Goal: Information Seeking & Learning: Learn about a topic

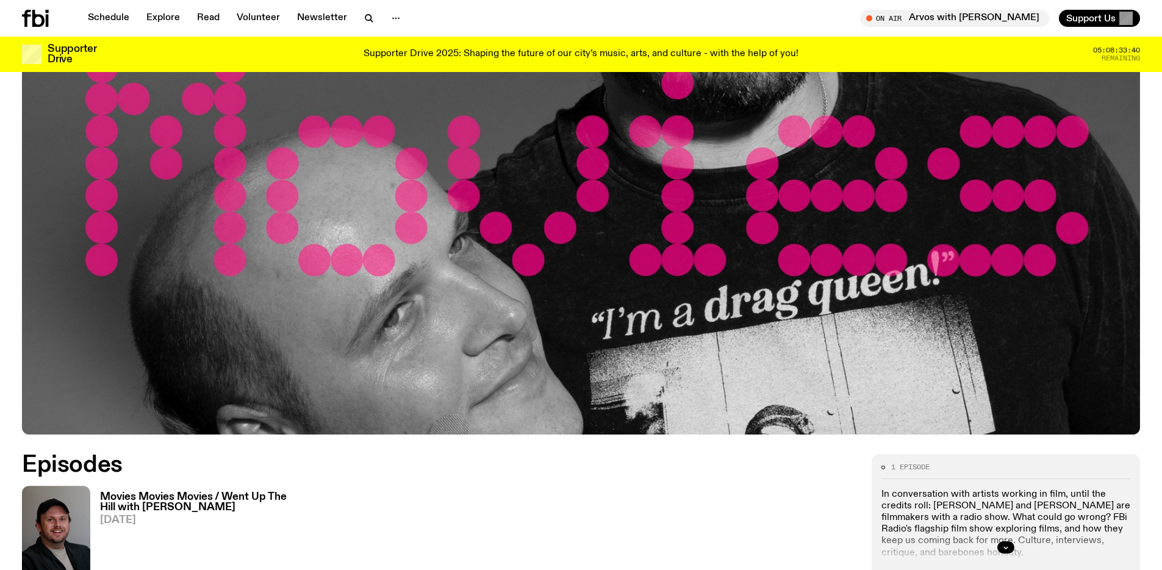
scroll to position [224, 0]
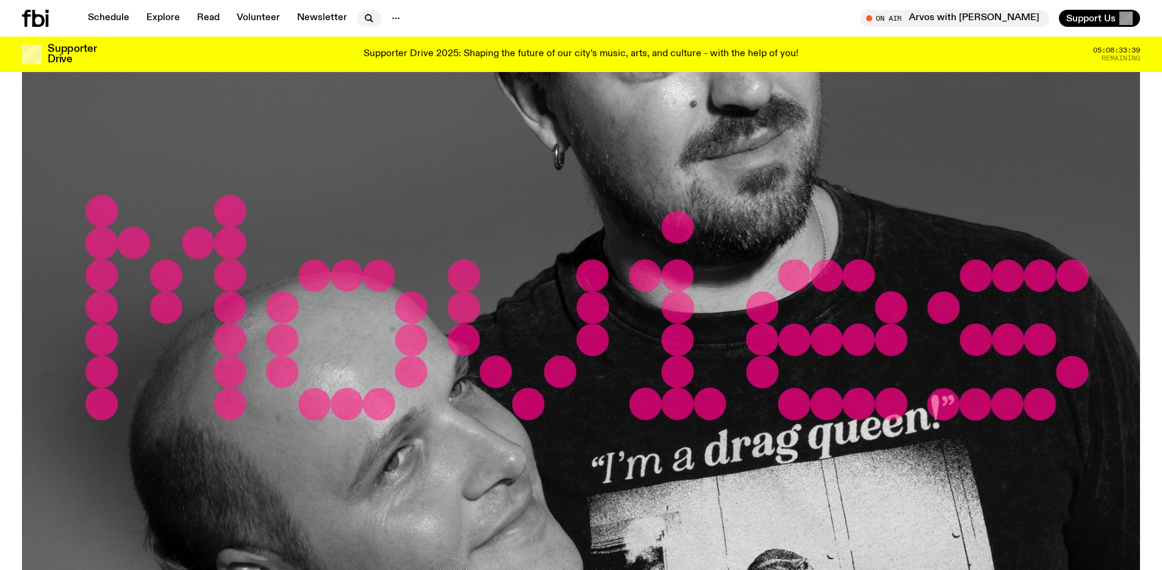
click at [366, 18] on icon "button" at bounding box center [369, 18] width 15 height 15
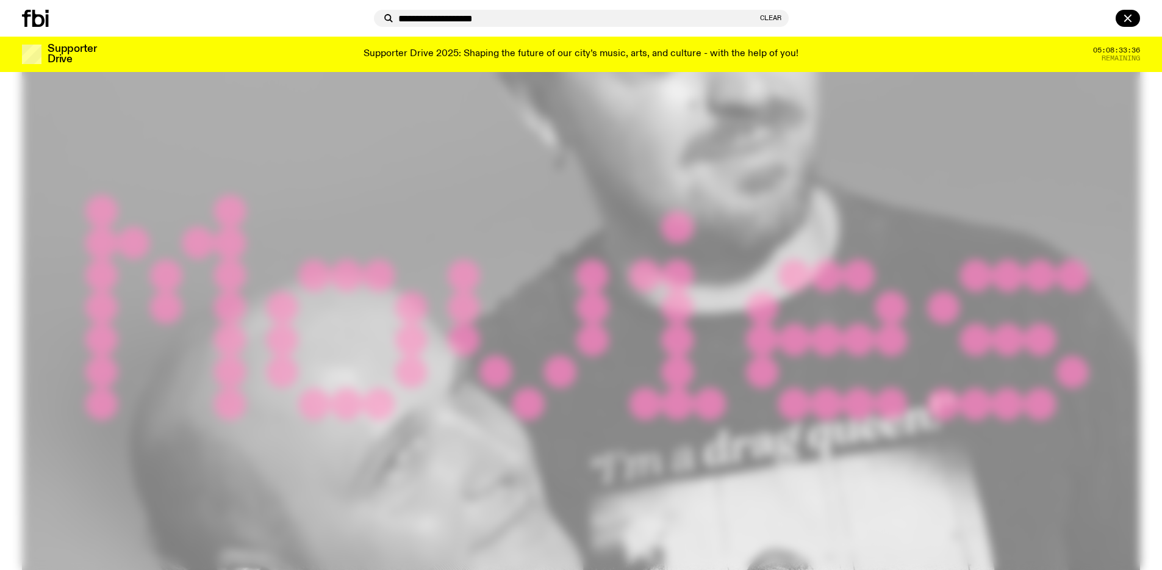
type input "**********"
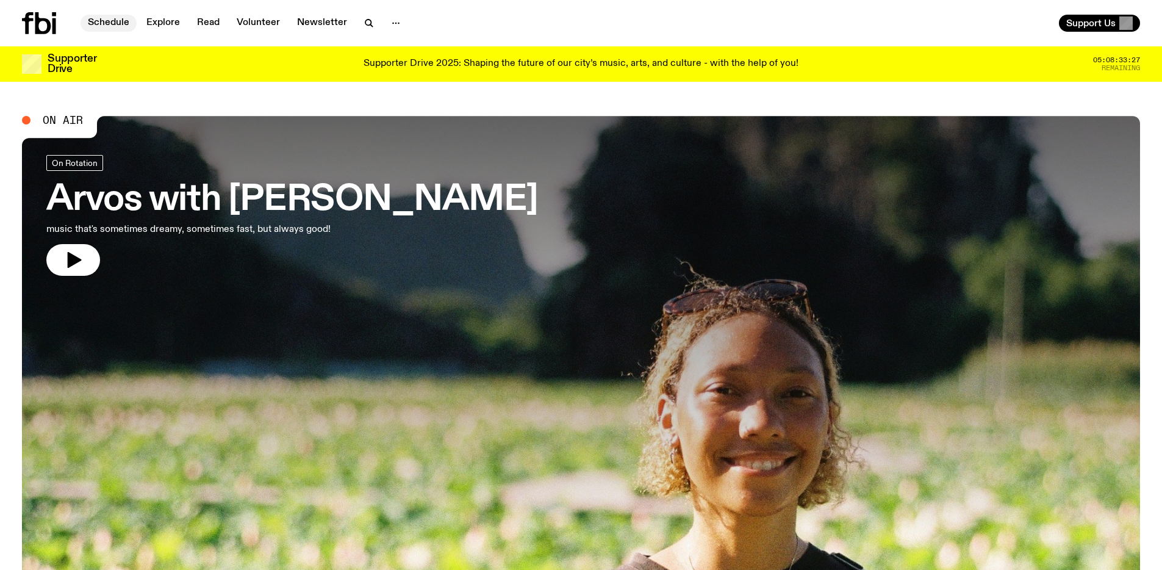
click at [114, 21] on link "Schedule" at bounding box center [108, 23] width 56 height 17
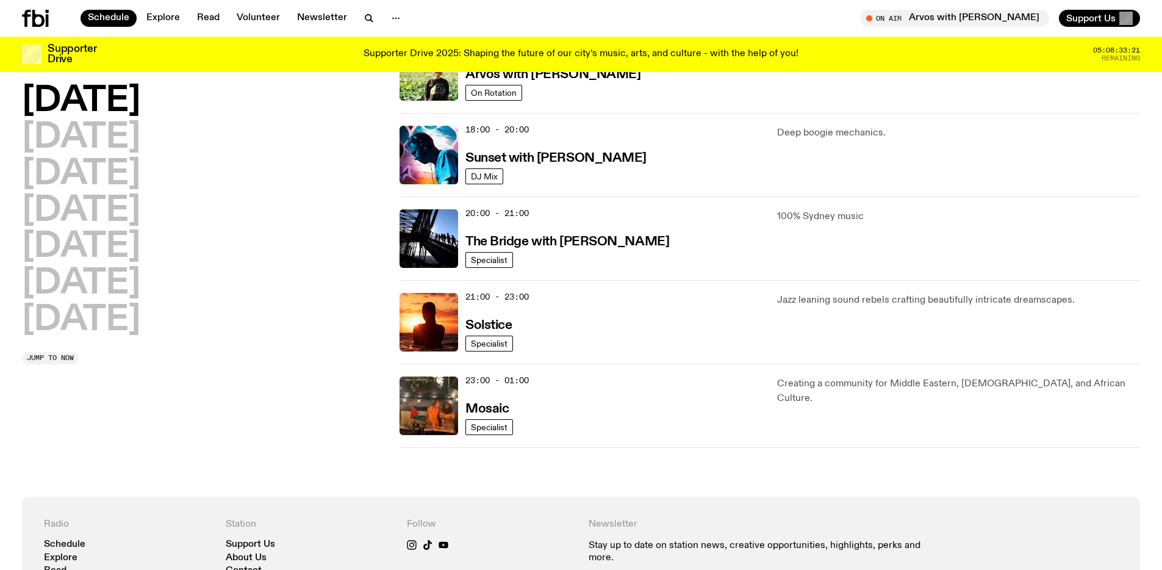
scroll to position [485, 0]
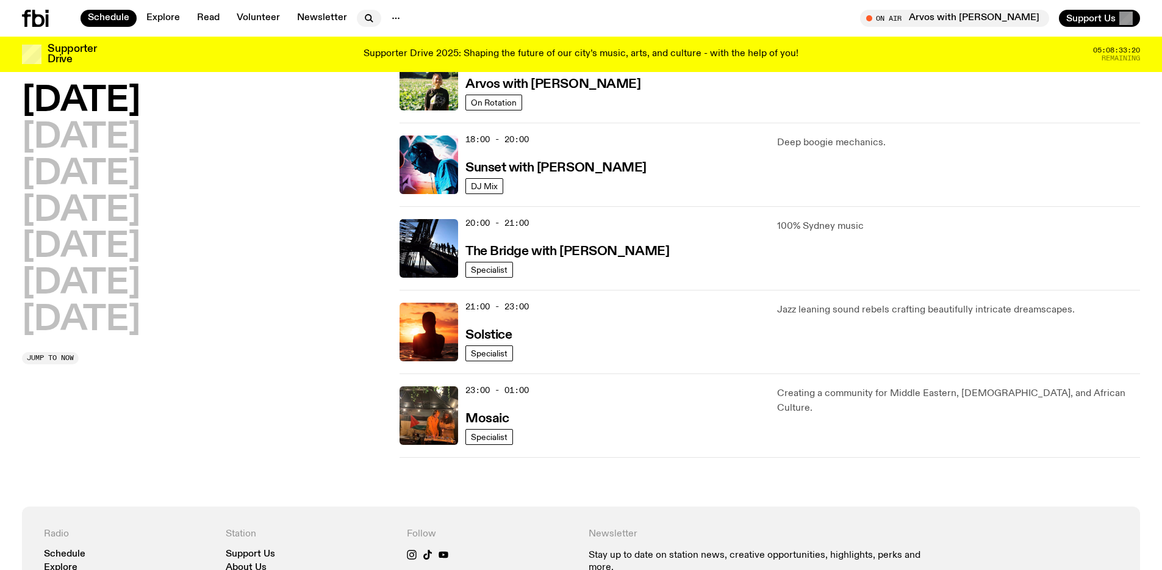
click at [362, 15] on icon "button" at bounding box center [369, 18] width 15 height 15
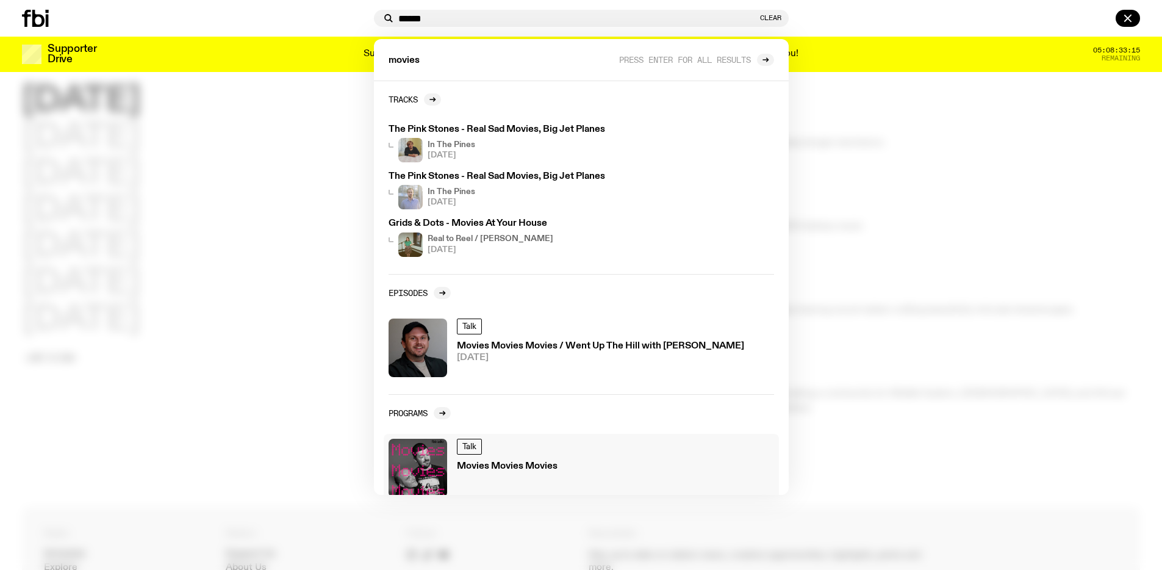
type input "******"
click at [524, 466] on h3 "Movies Movies Movies" at bounding box center [507, 466] width 101 height 9
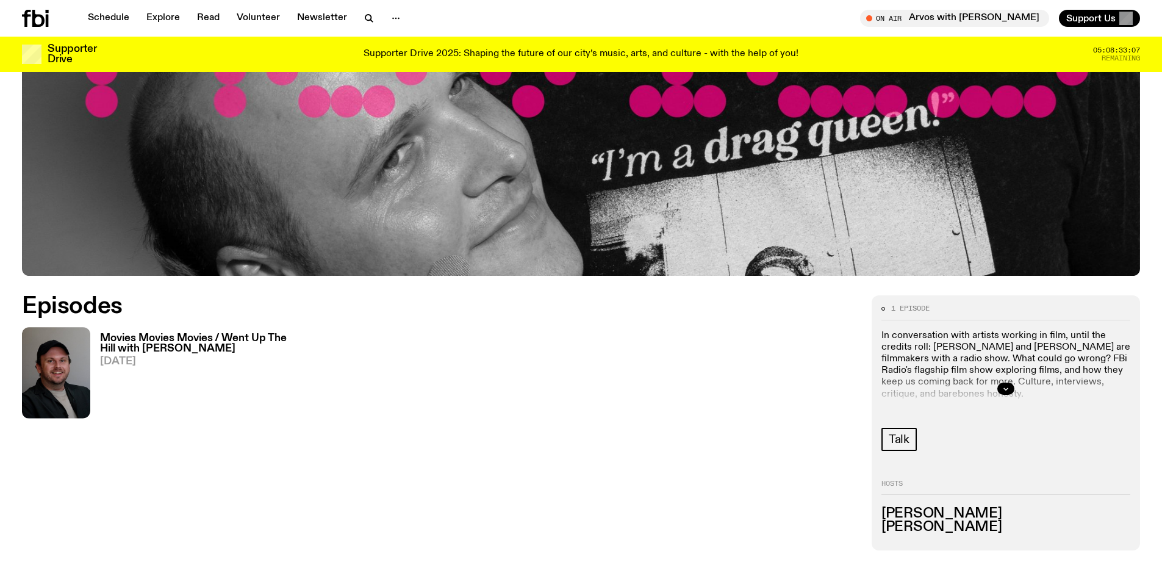
scroll to position [527, 0]
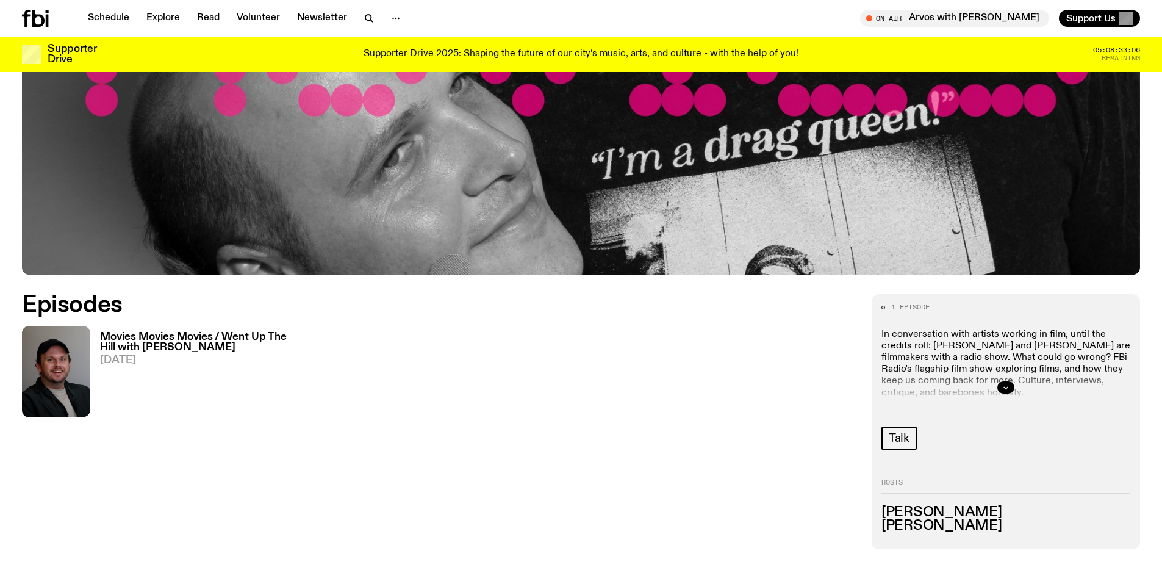
click at [188, 346] on h3 "Movies Movies Movies / Went Up The Hill with [PERSON_NAME]" at bounding box center [195, 342] width 190 height 21
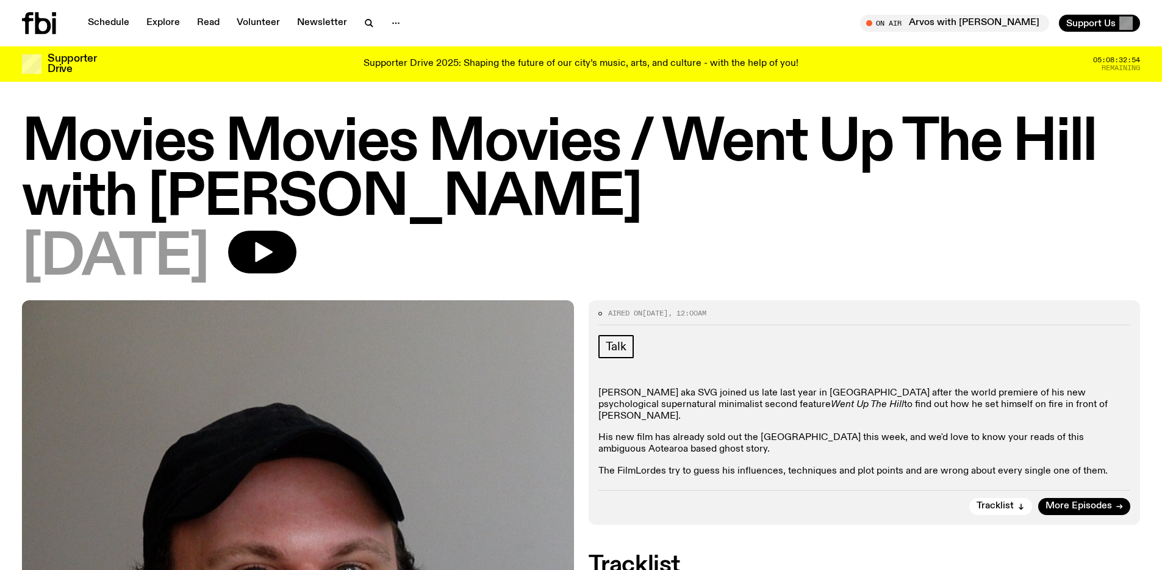
click at [565, 162] on h1 "Movies Movies Movies / Went Up The Hill with [PERSON_NAME]" at bounding box center [581, 171] width 1118 height 110
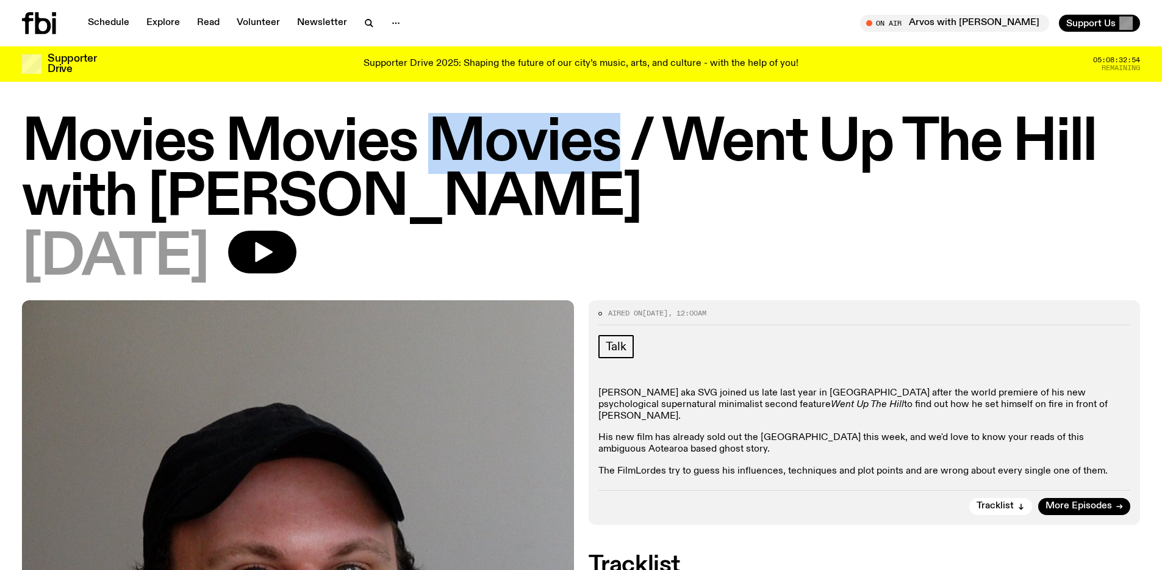
click at [565, 162] on h1 "Movies Movies Movies / Went Up The Hill with [PERSON_NAME]" at bounding box center [581, 171] width 1118 height 110
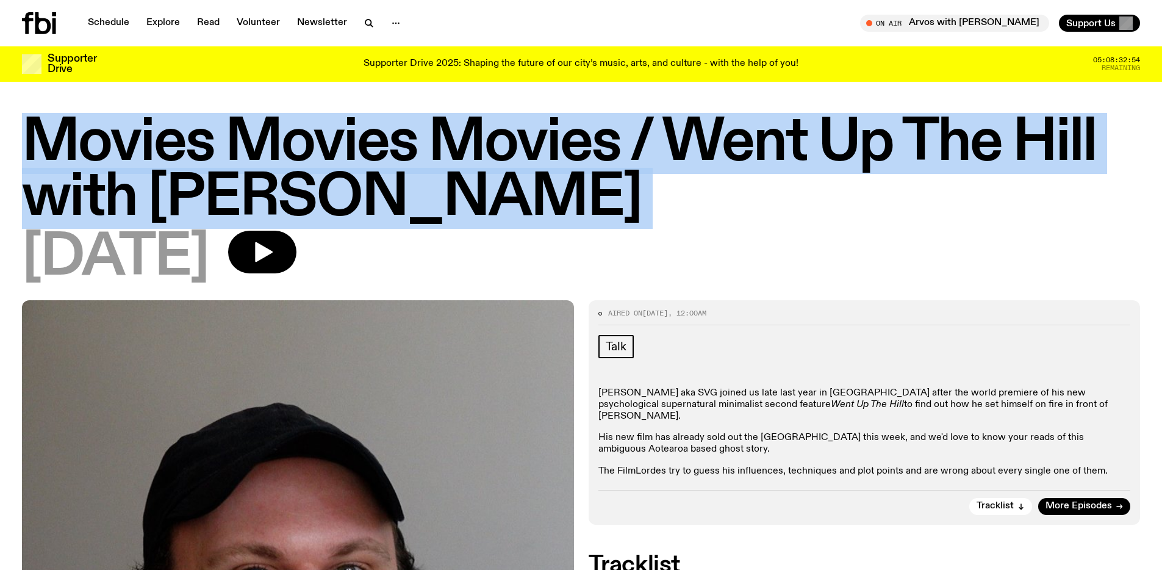
click at [565, 162] on h1 "Movies Movies Movies / Went Up The Hill with [PERSON_NAME]" at bounding box center [581, 171] width 1118 height 110
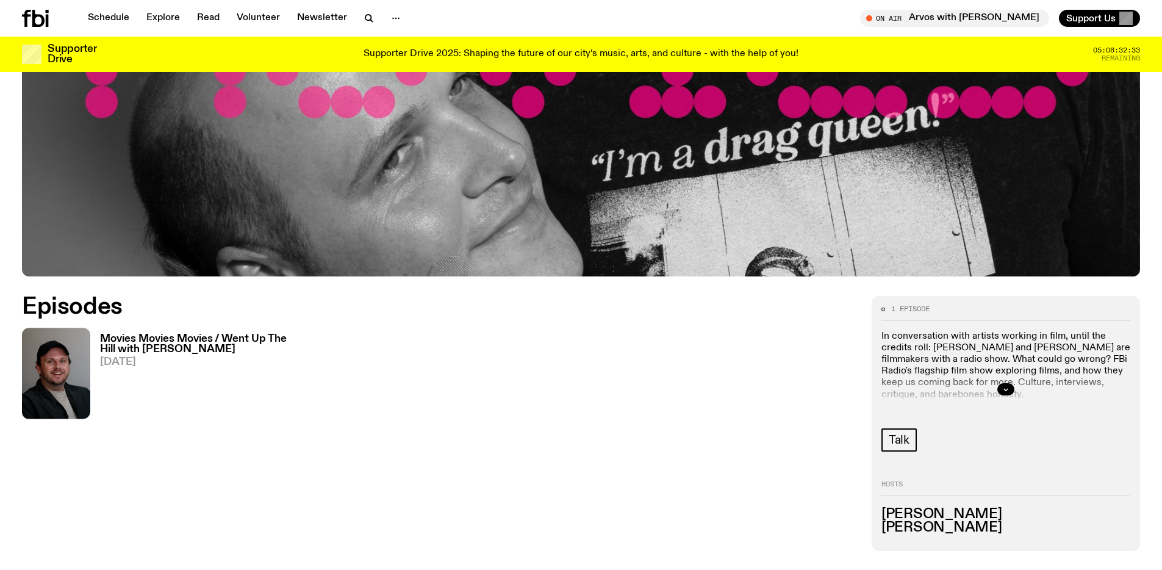
scroll to position [526, 0]
click at [1010, 389] on button "button" at bounding box center [1005, 388] width 17 height 12
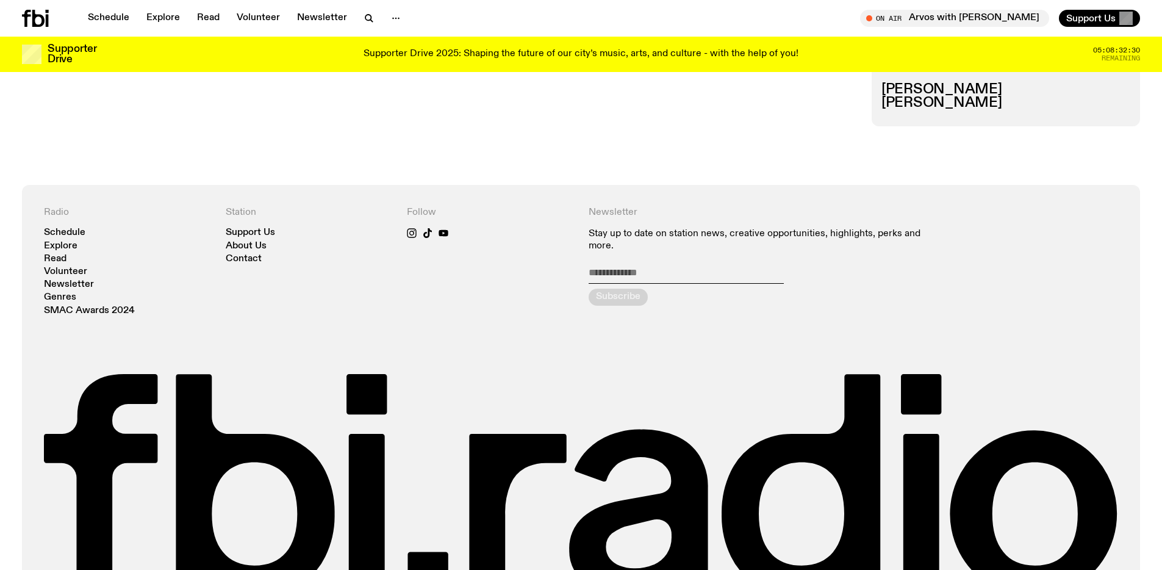
scroll to position [959, 0]
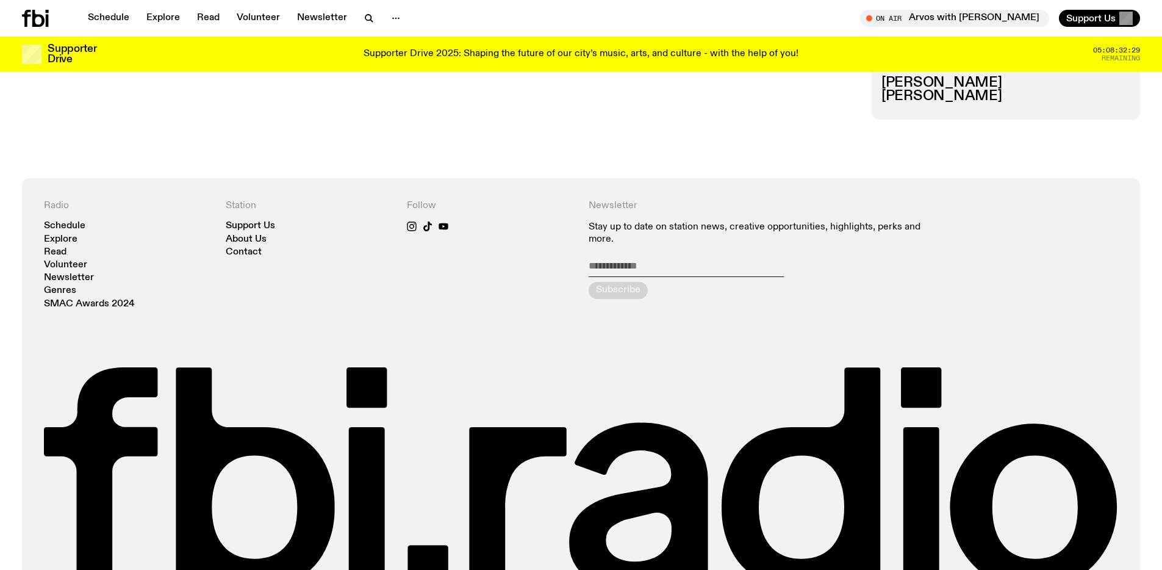
click at [941, 100] on h3 "[PERSON_NAME]" at bounding box center [1005, 96] width 249 height 13
click at [909, 81] on h3 "[PERSON_NAME]" at bounding box center [1005, 82] width 249 height 13
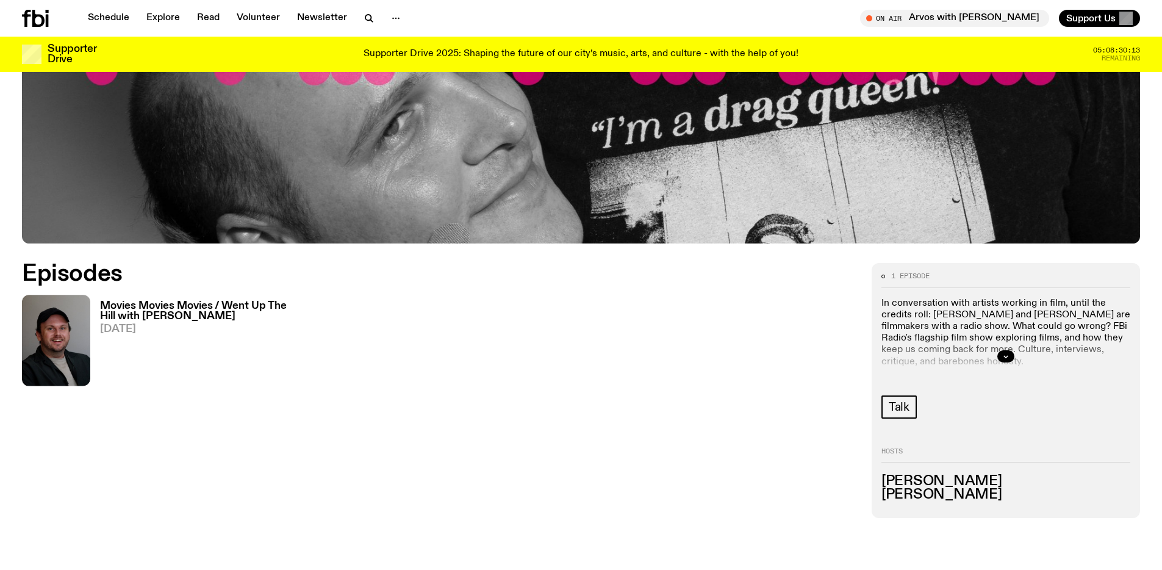
scroll to position [258, 0]
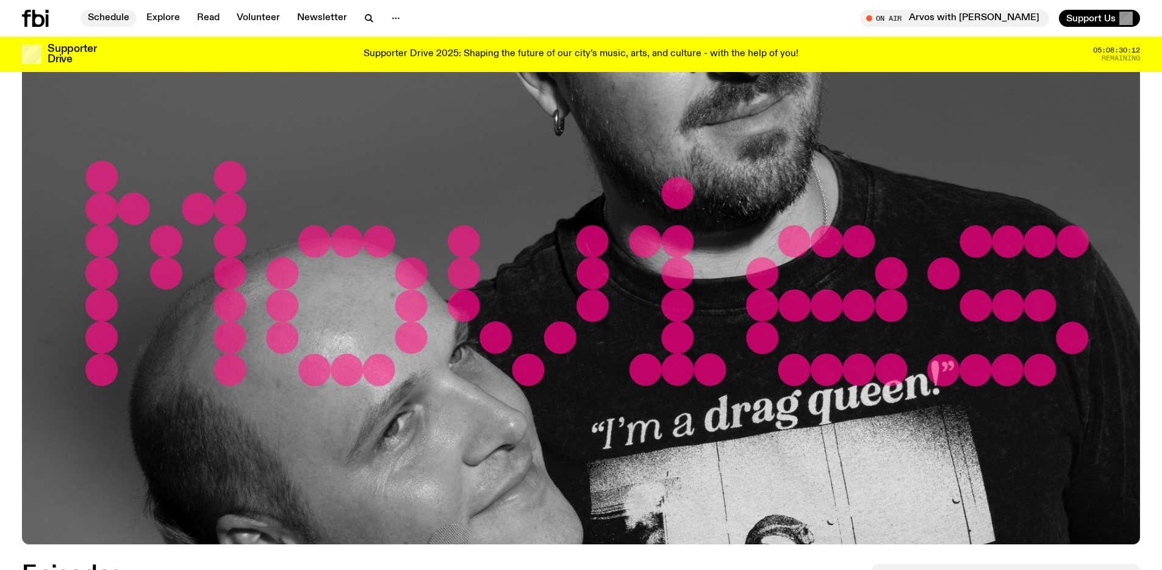
click at [113, 16] on link "Schedule" at bounding box center [108, 18] width 56 height 17
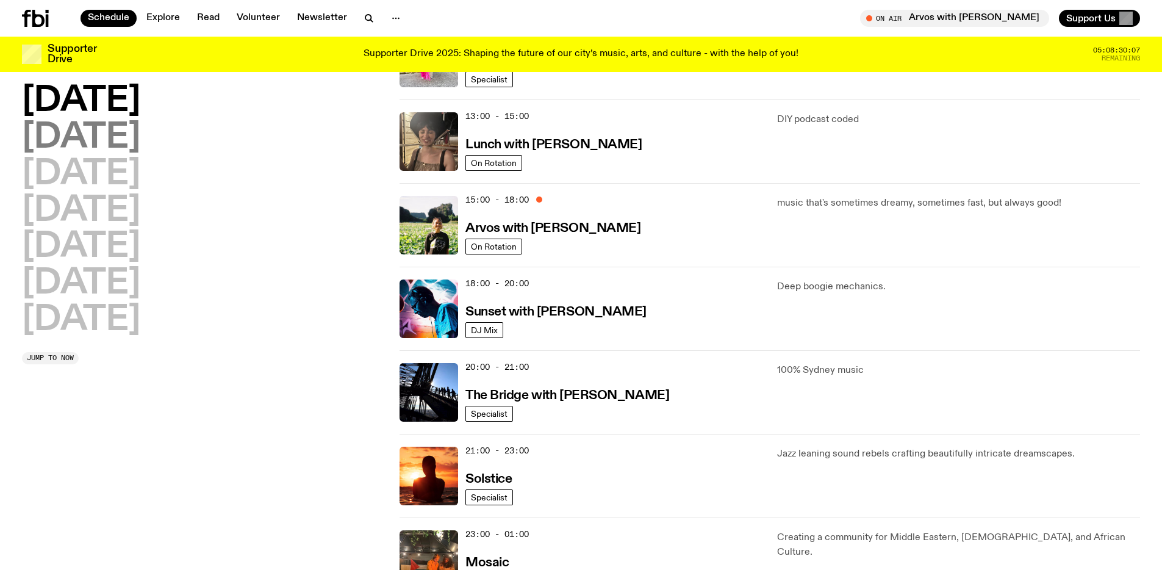
click at [85, 138] on h2 "Tuesday" at bounding box center [81, 138] width 118 height 34
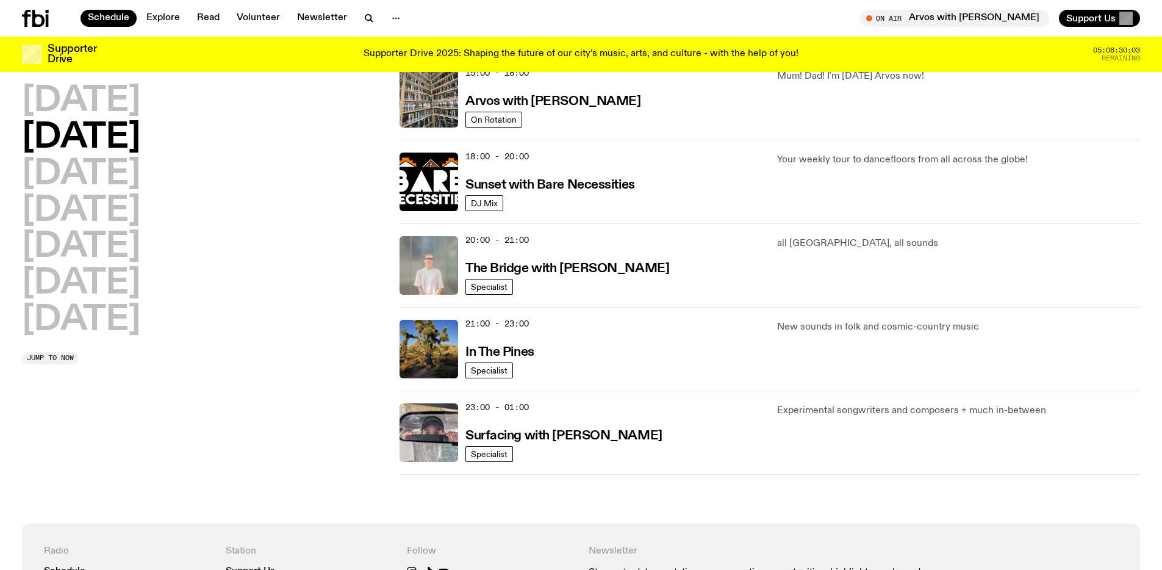
scroll to position [480, 0]
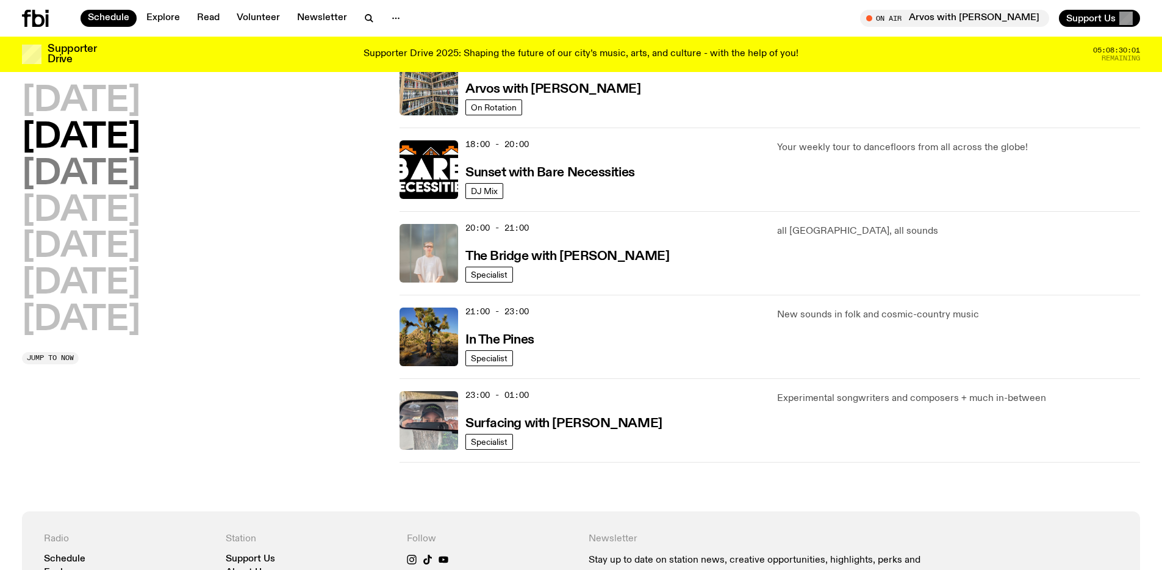
click at [140, 176] on h2 "Wednesday" at bounding box center [81, 174] width 118 height 34
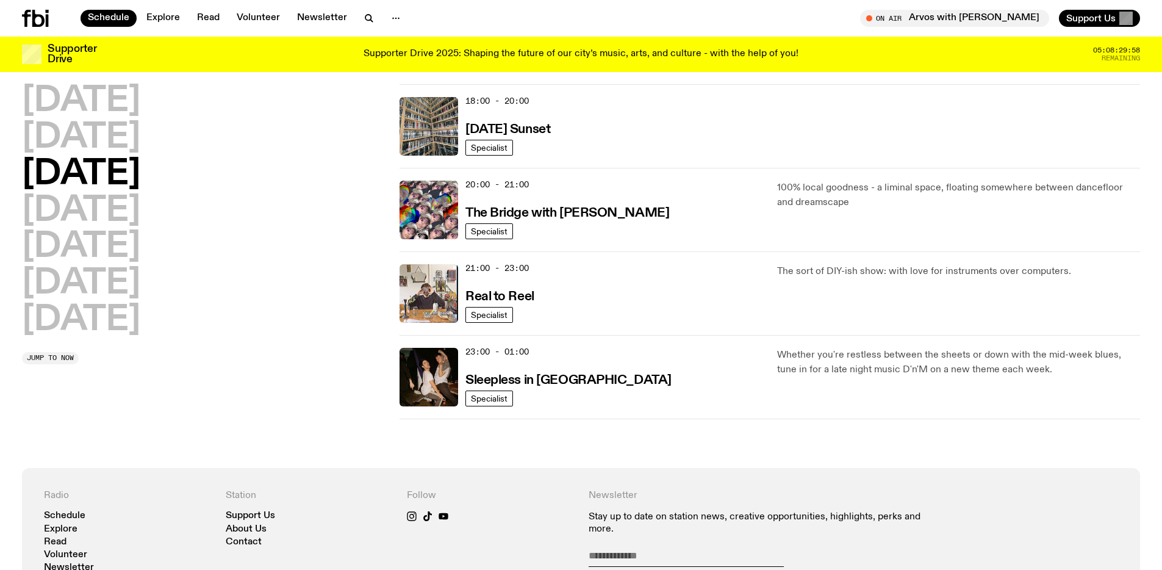
scroll to position [526, 0]
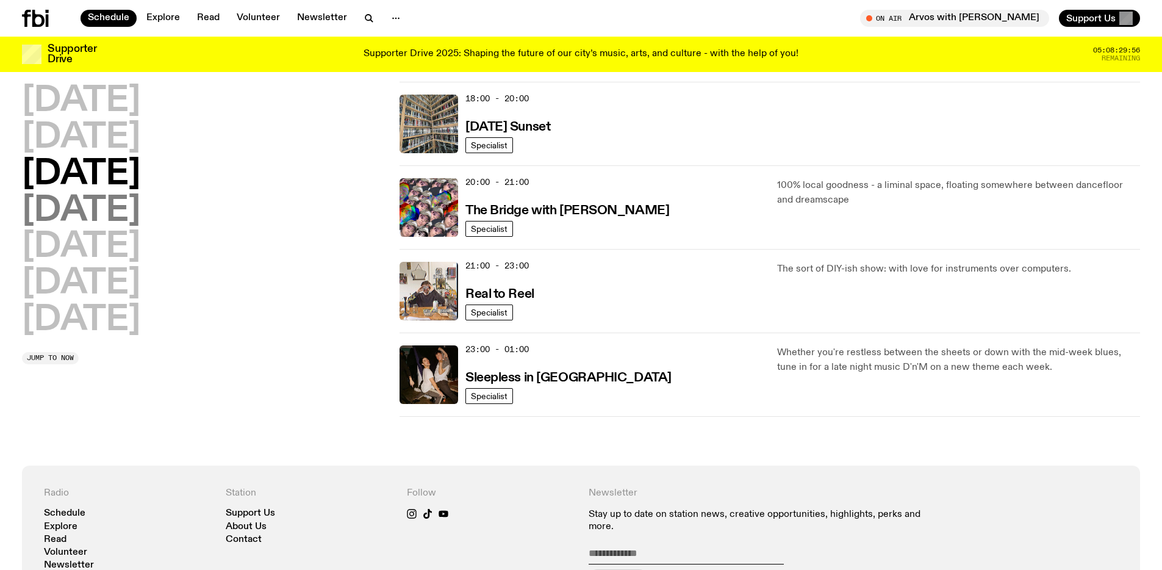
click at [140, 209] on h2 "Thursday" at bounding box center [81, 211] width 118 height 34
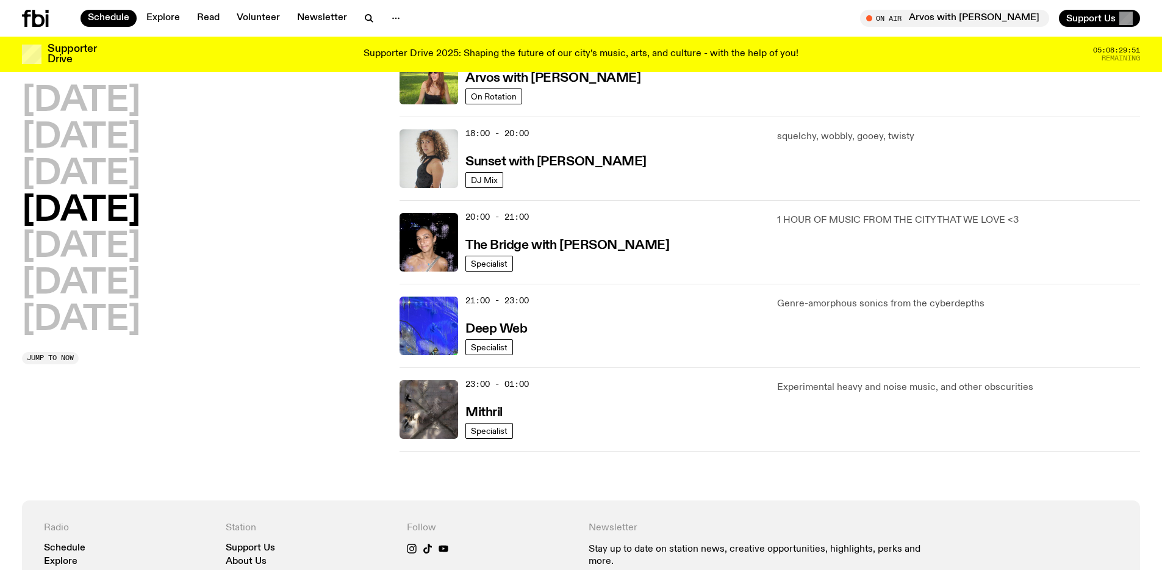
scroll to position [492, 0]
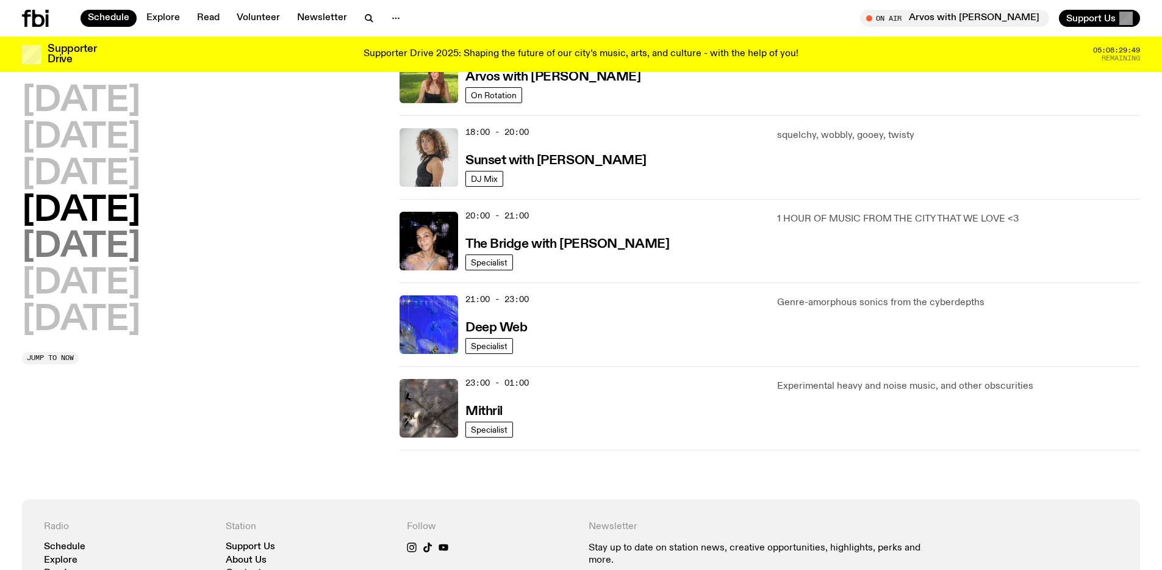
click at [113, 243] on h2 "Friday" at bounding box center [81, 247] width 118 height 34
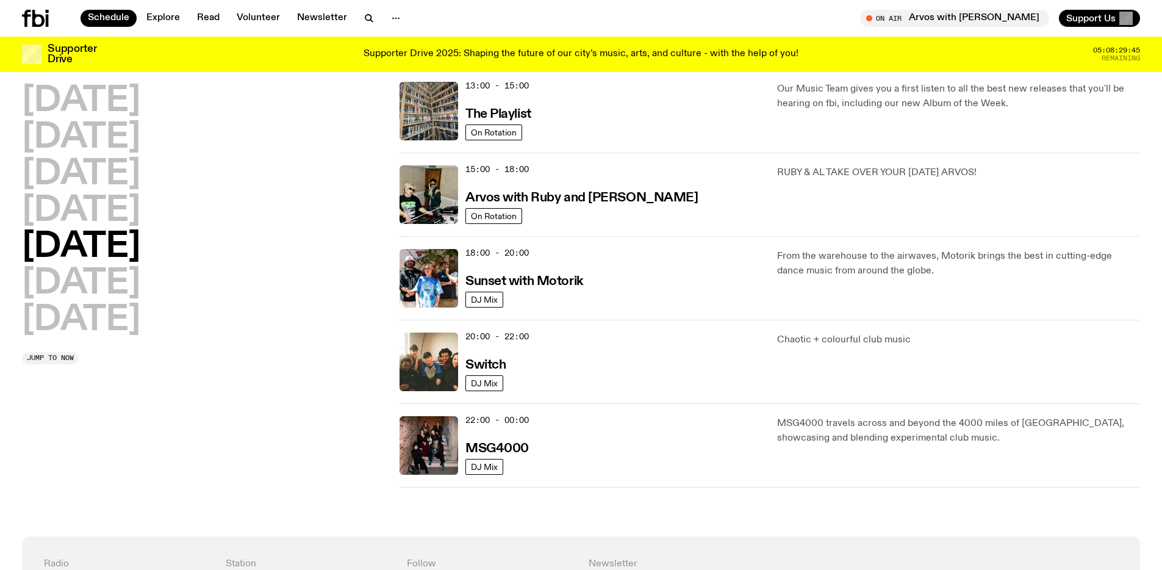
scroll to position [383, 0]
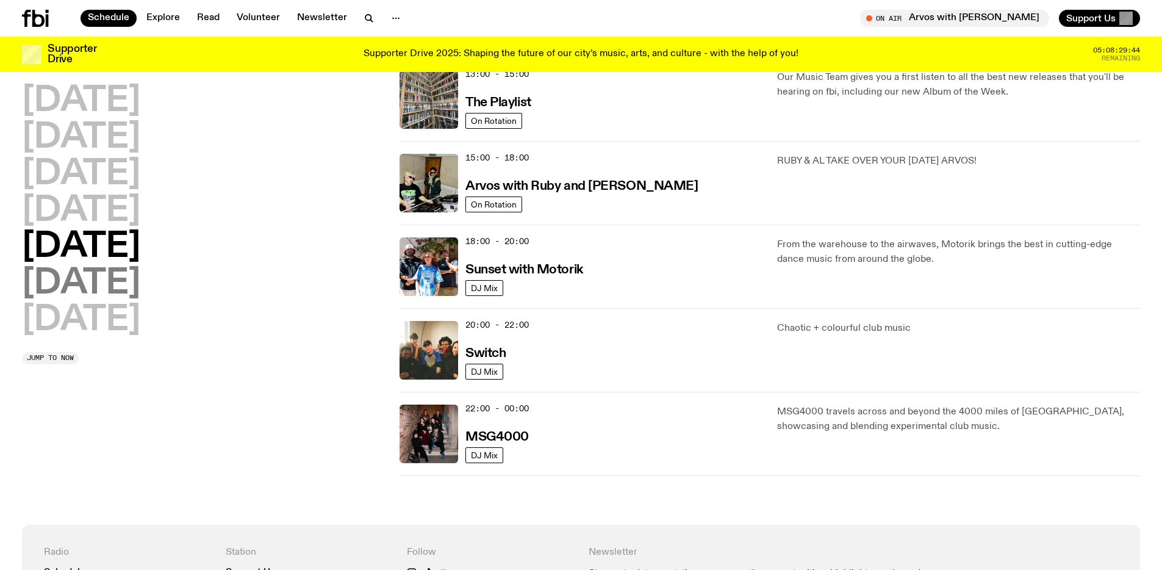
click at [122, 275] on h2 "Saturday" at bounding box center [81, 283] width 118 height 34
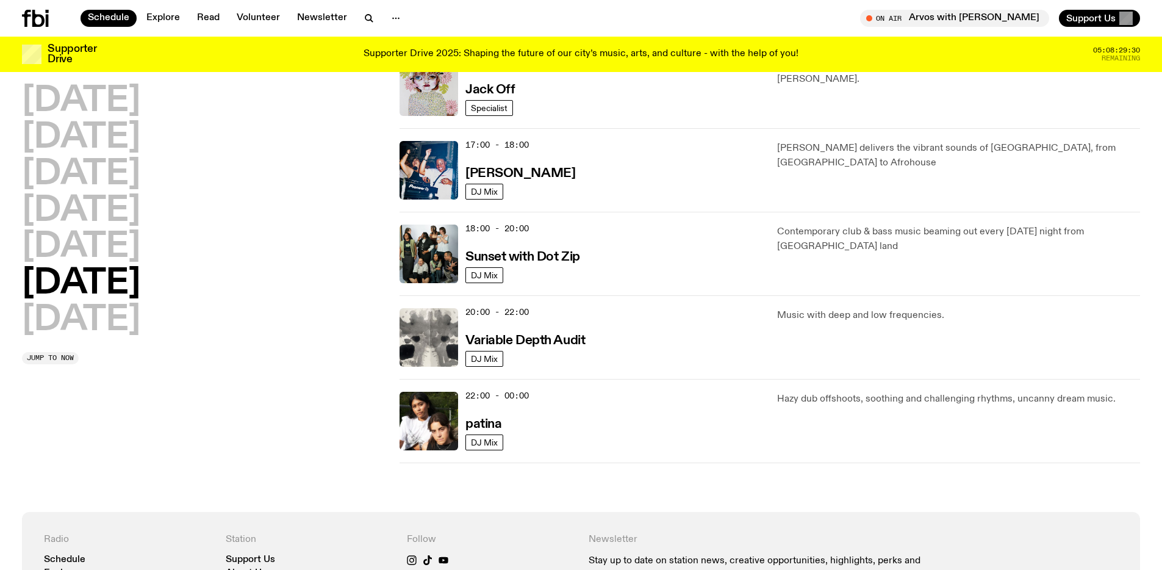
scroll to position [648, 0]
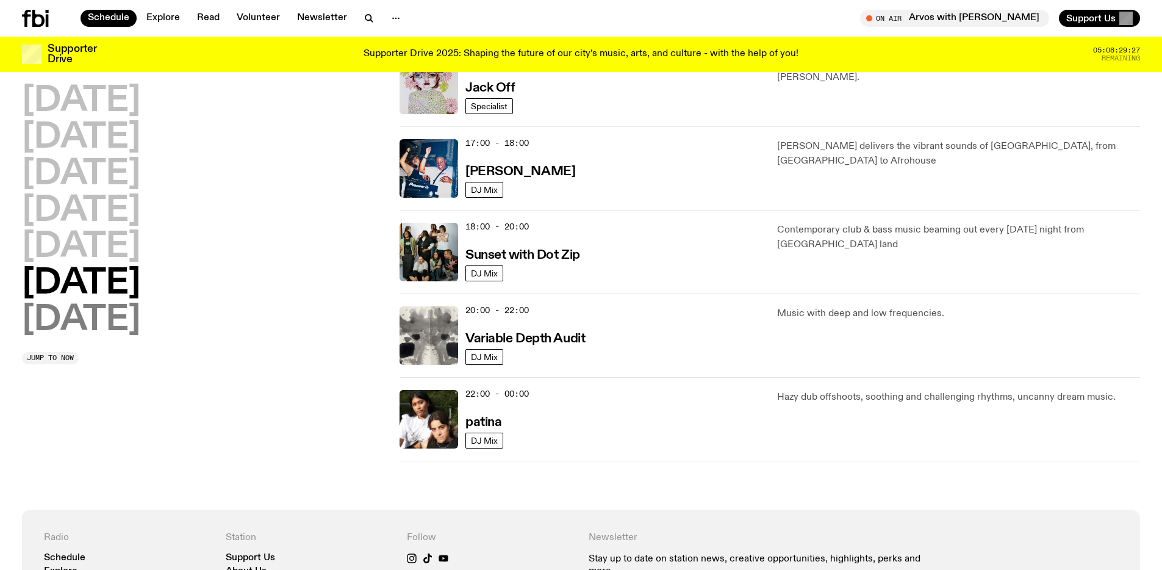
click at [123, 320] on h2 "Sunday" at bounding box center [81, 320] width 118 height 34
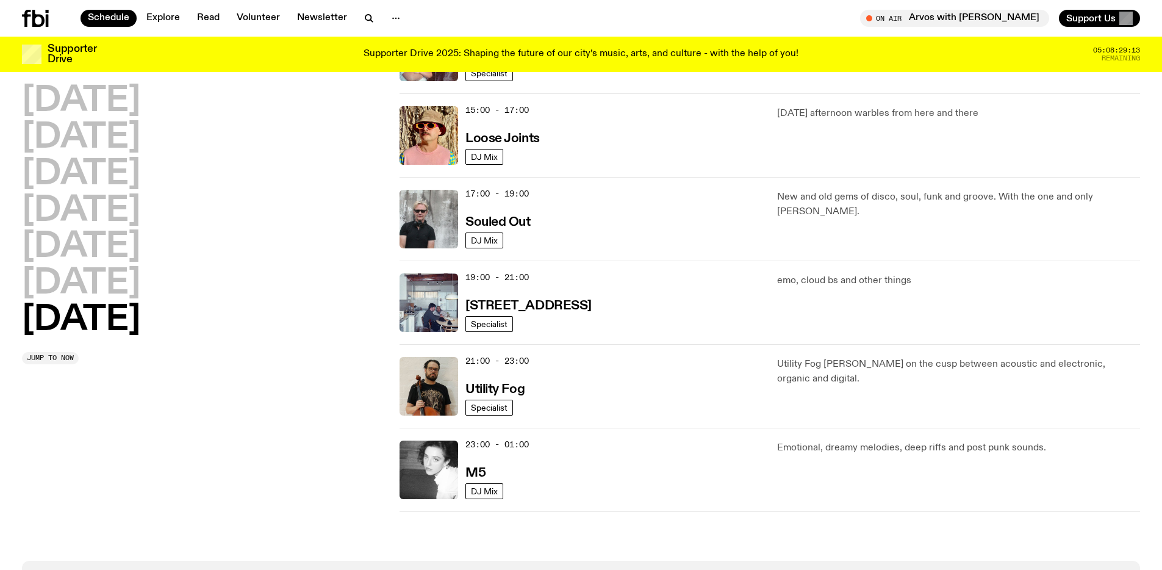
scroll to position [704, 0]
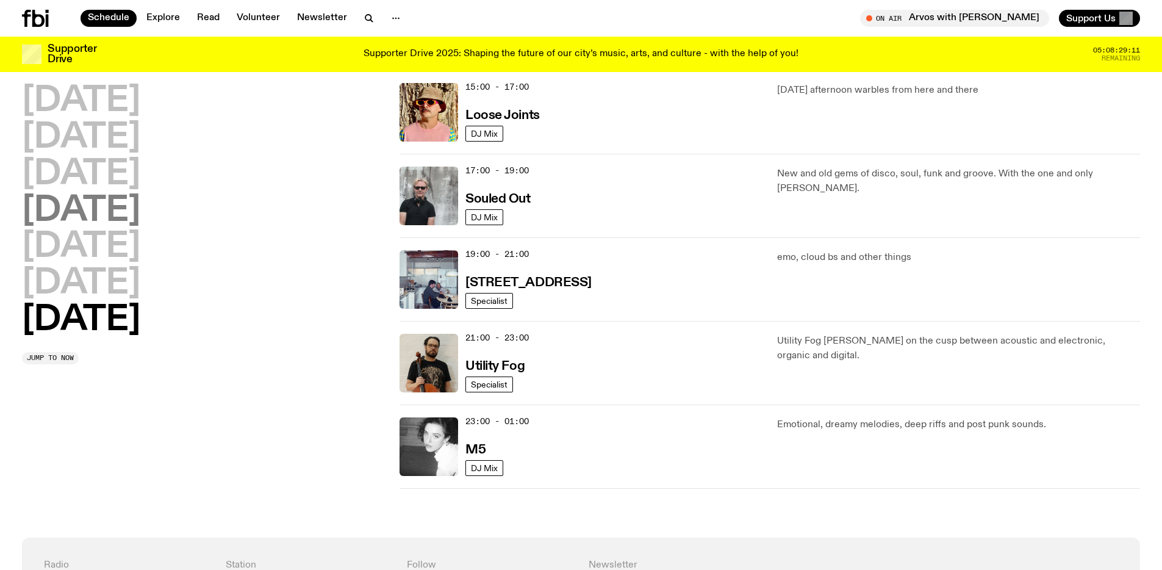
click at [96, 95] on h2 "Monday" at bounding box center [81, 101] width 118 height 34
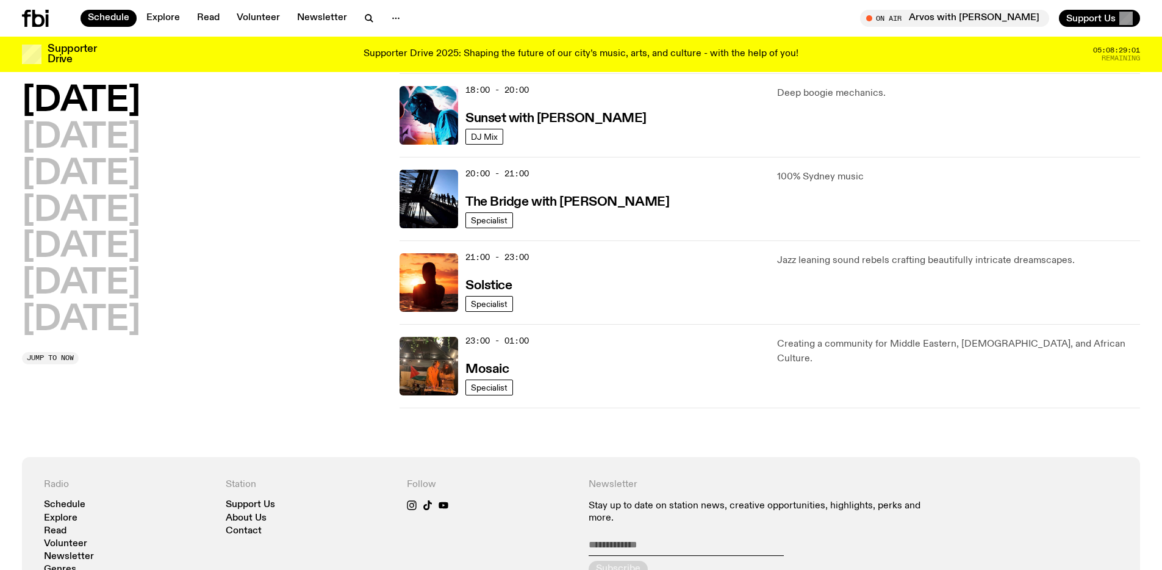
scroll to position [610, 0]
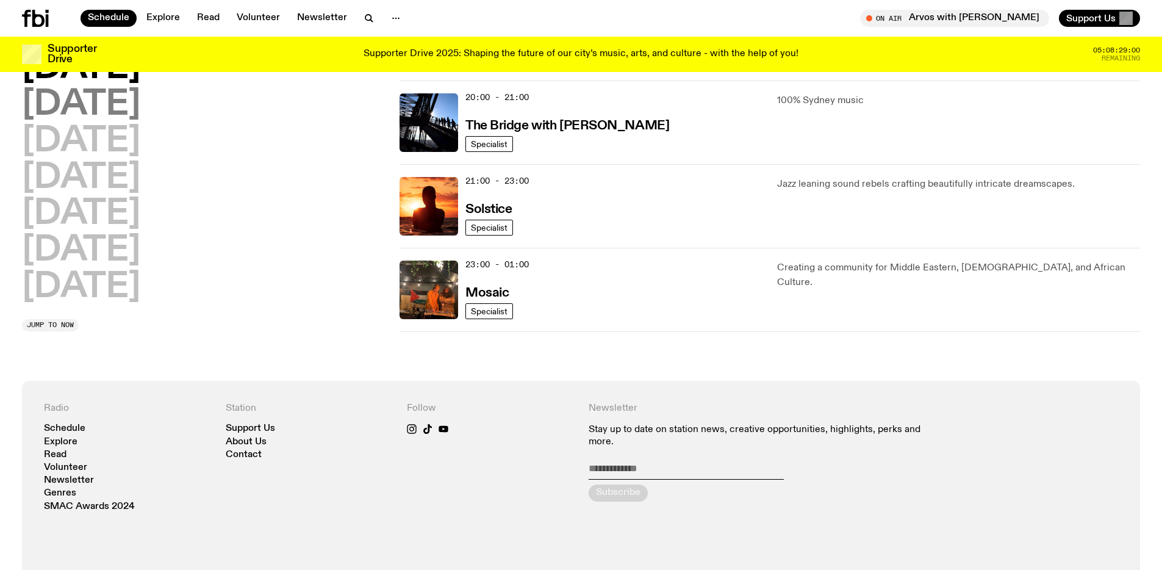
click at [127, 111] on h2 "Tuesday" at bounding box center [81, 105] width 118 height 34
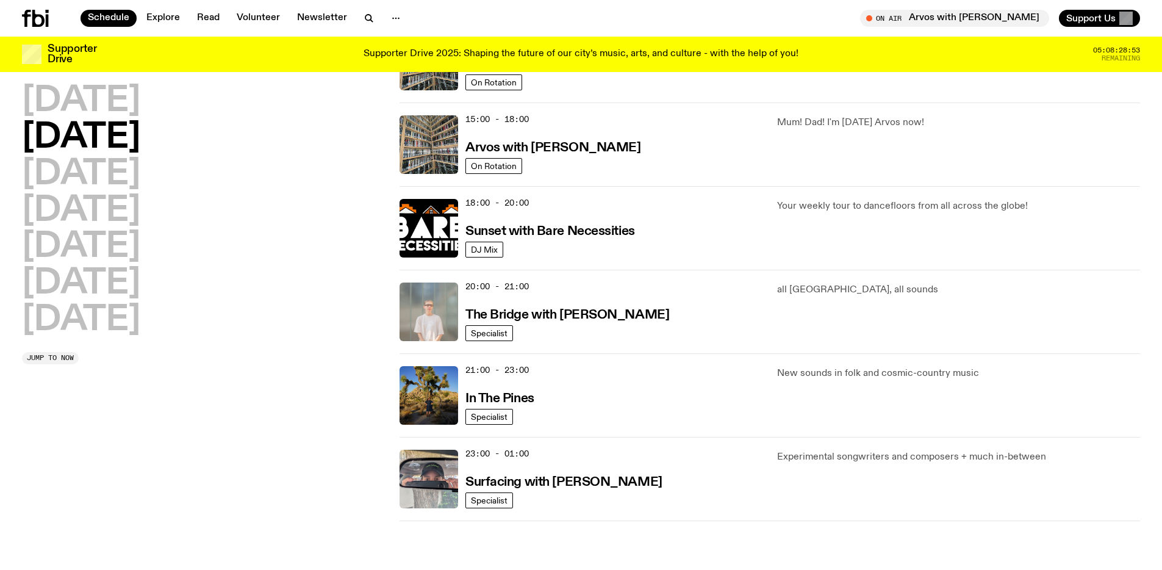
scroll to position [493, 0]
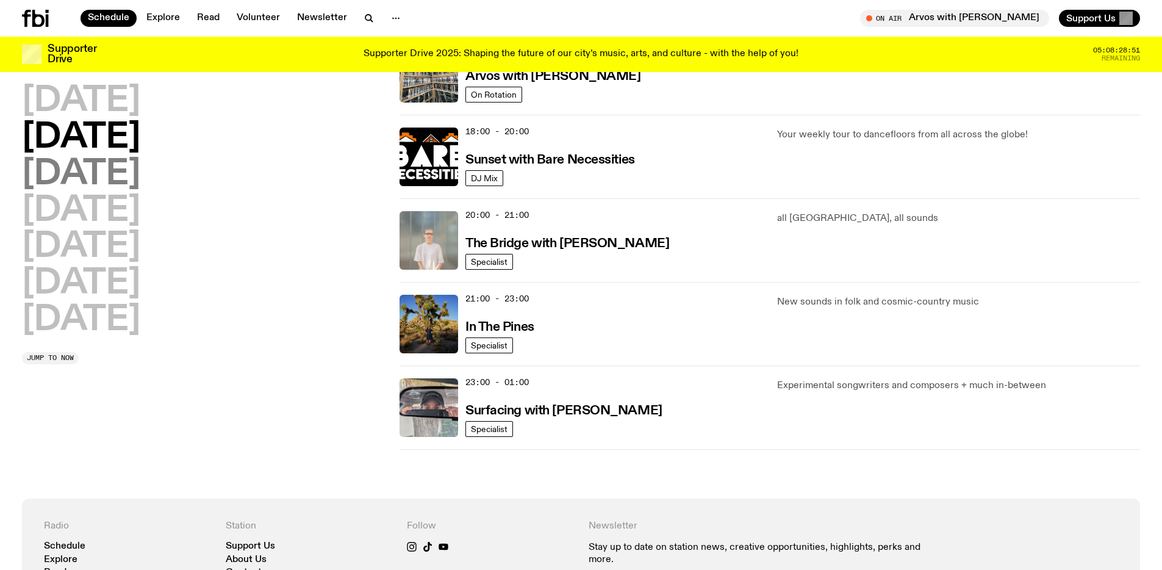
click at [140, 170] on h2 "Wednesday" at bounding box center [81, 174] width 118 height 34
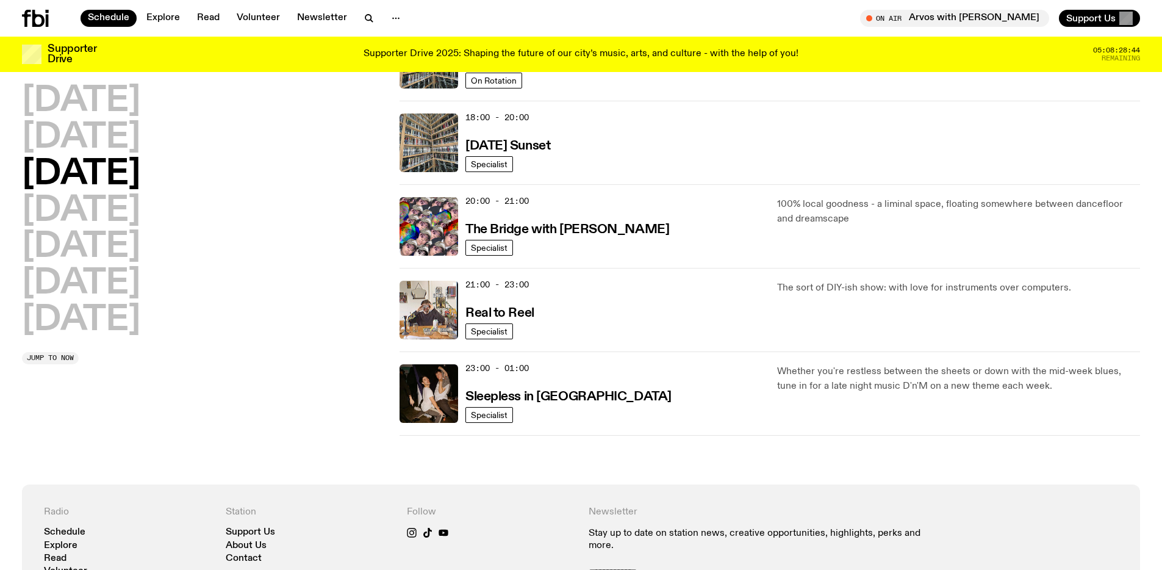
scroll to position [524, 0]
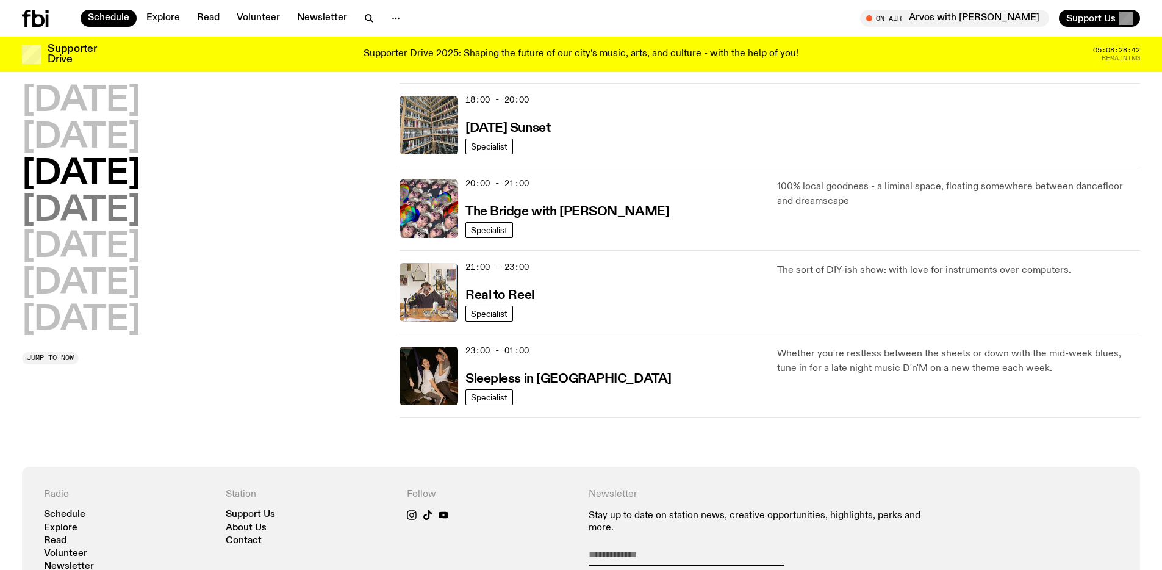
click at [140, 210] on h2 "Thursday" at bounding box center [81, 211] width 118 height 34
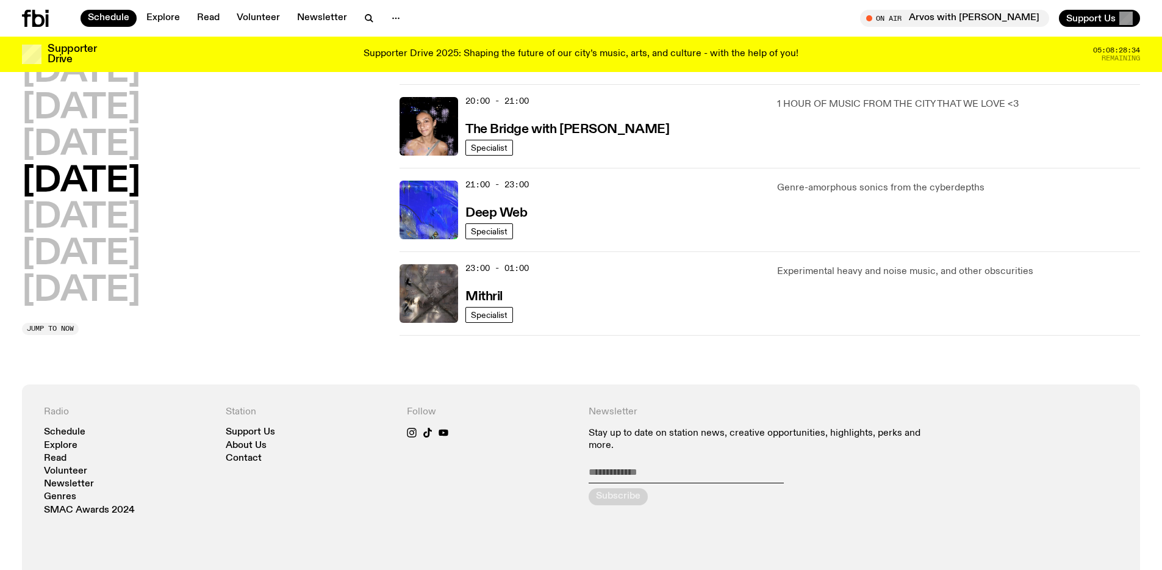
scroll to position [673, 0]
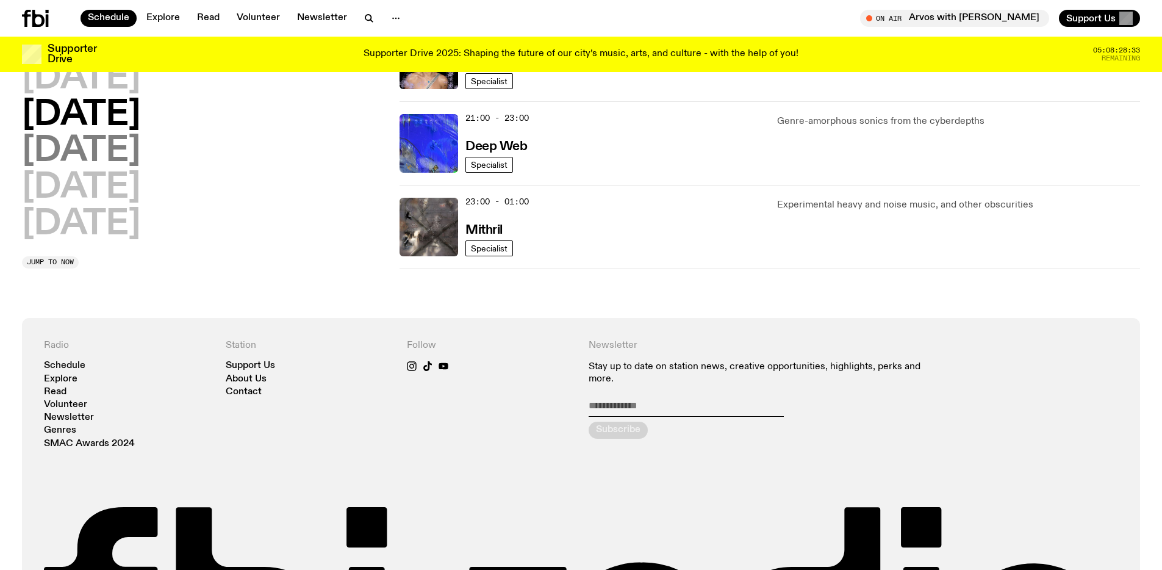
click at [110, 154] on h2 "Friday" at bounding box center [81, 152] width 118 height 34
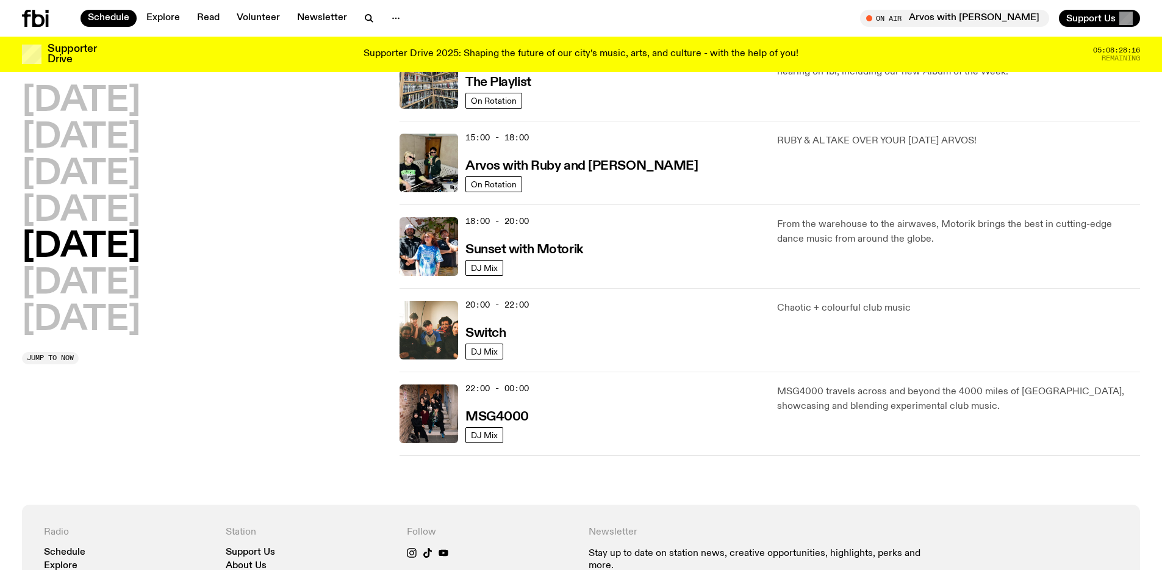
scroll to position [410, 0]
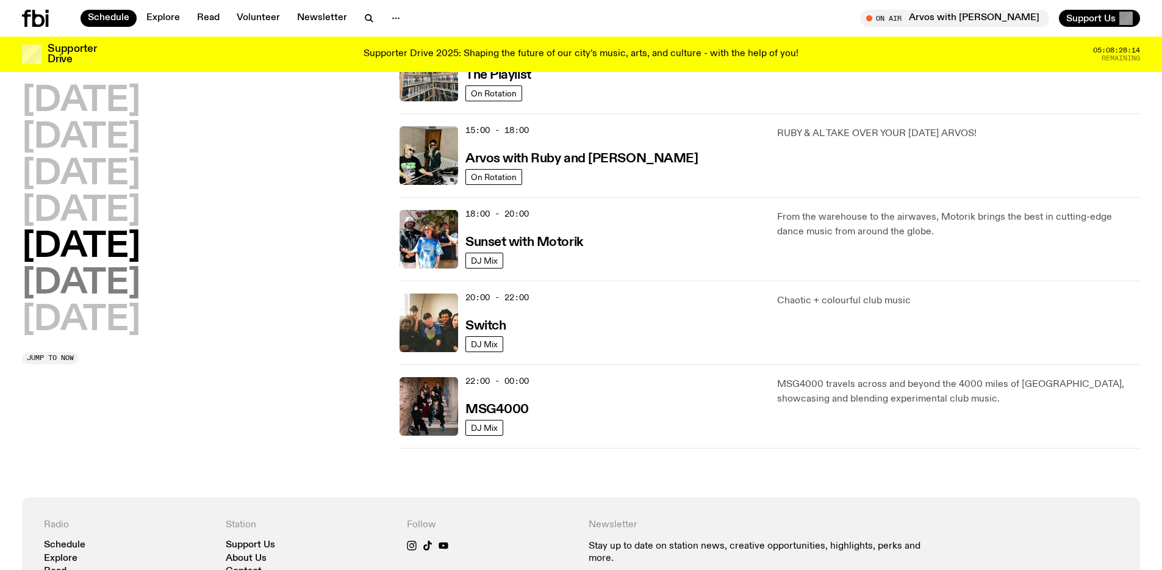
click at [86, 285] on h2 "Saturday" at bounding box center [81, 283] width 118 height 34
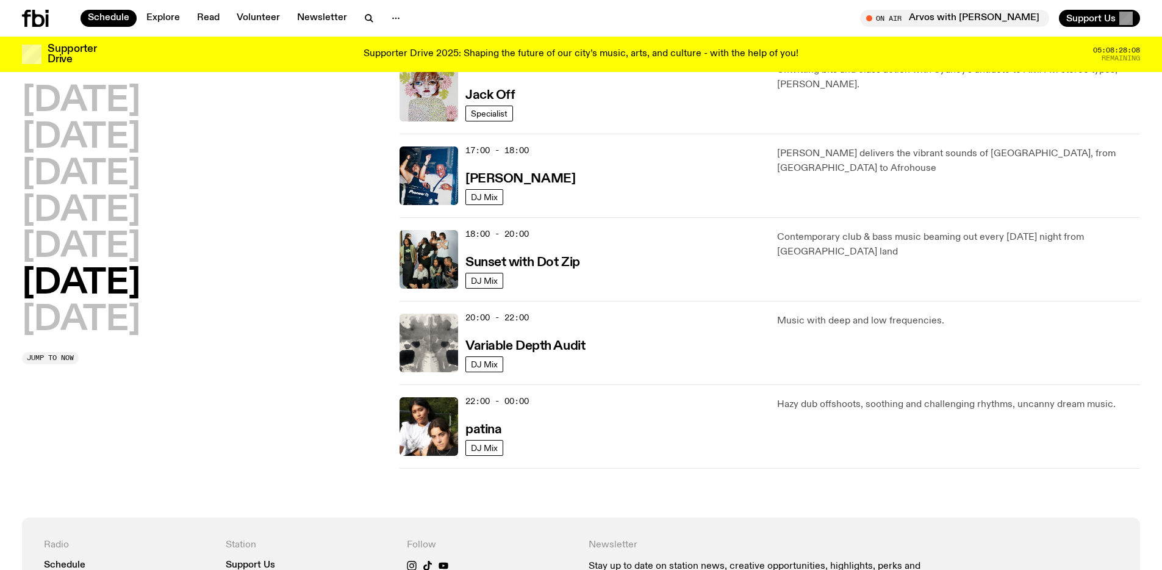
scroll to position [576, 0]
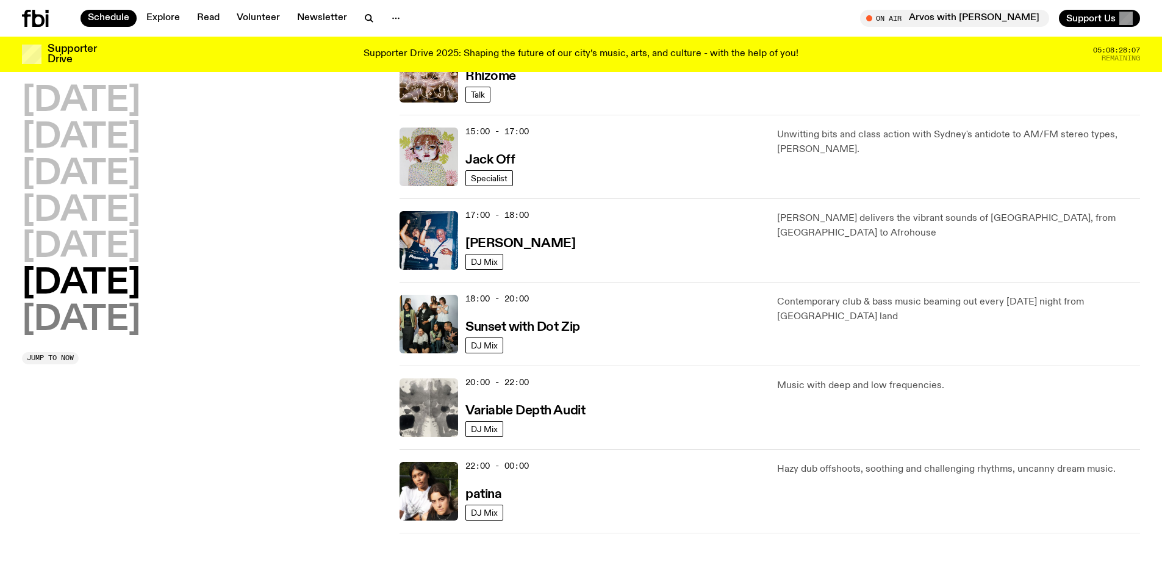
click at [72, 312] on h2 "Sunday" at bounding box center [81, 320] width 118 height 34
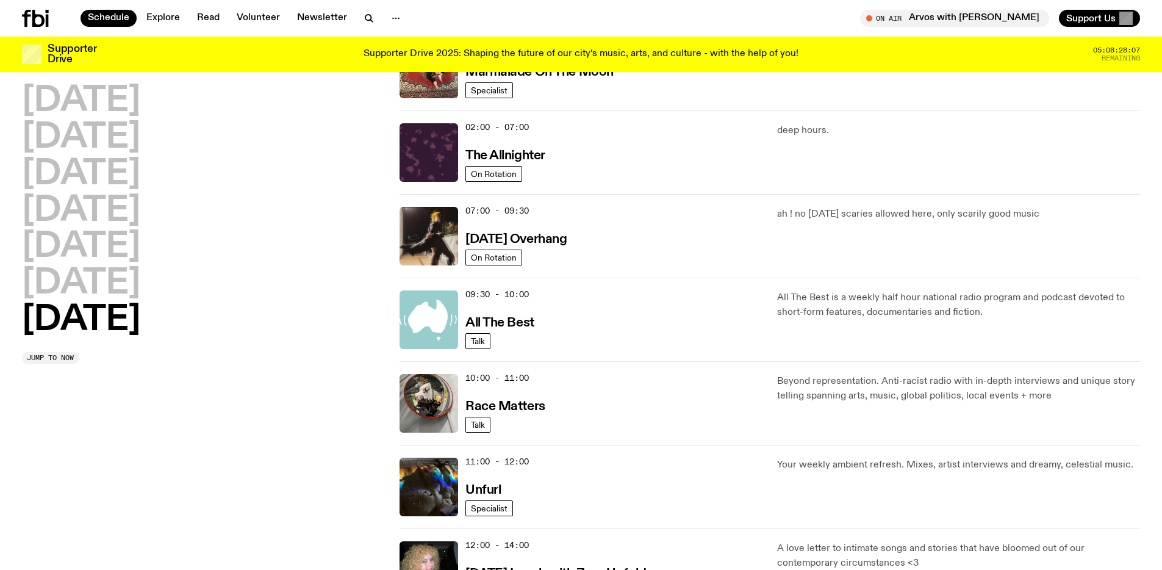
scroll to position [34, 0]
